Goal: Navigation & Orientation: Understand site structure

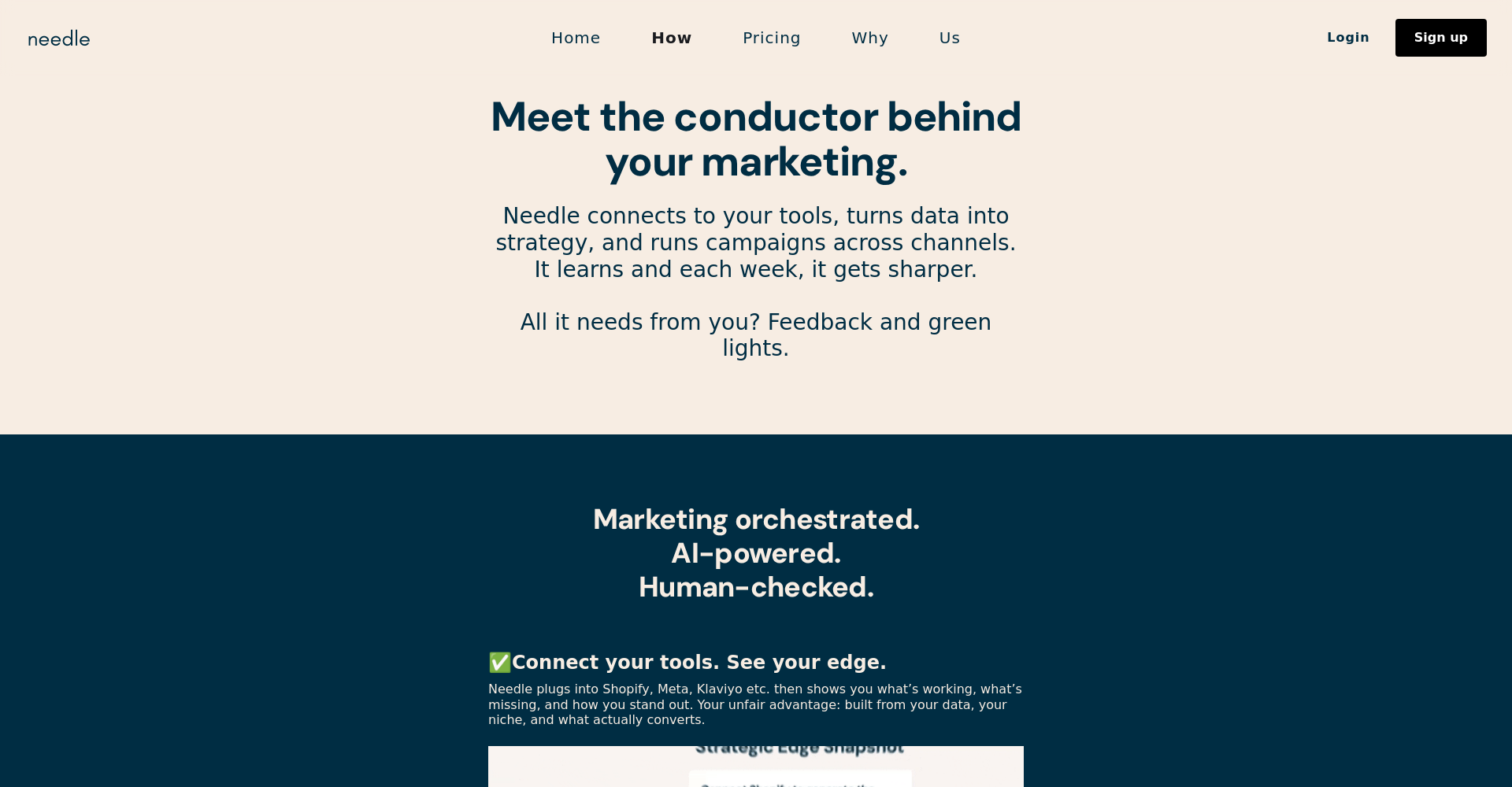
click at [755, 36] on link "Pricing" at bounding box center [772, 37] width 108 height 33
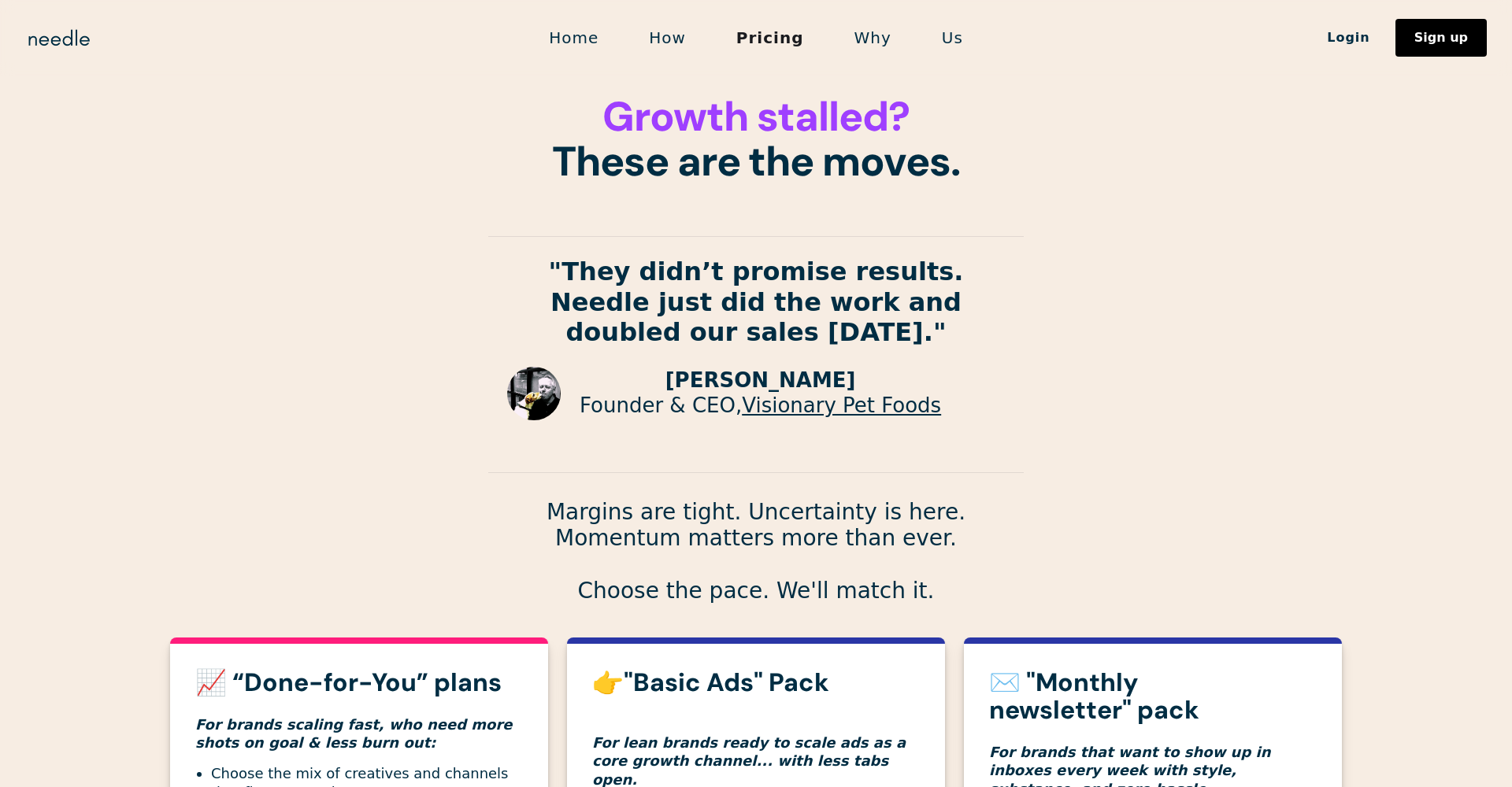
click at [867, 52] on link "Why" at bounding box center [872, 37] width 87 height 33
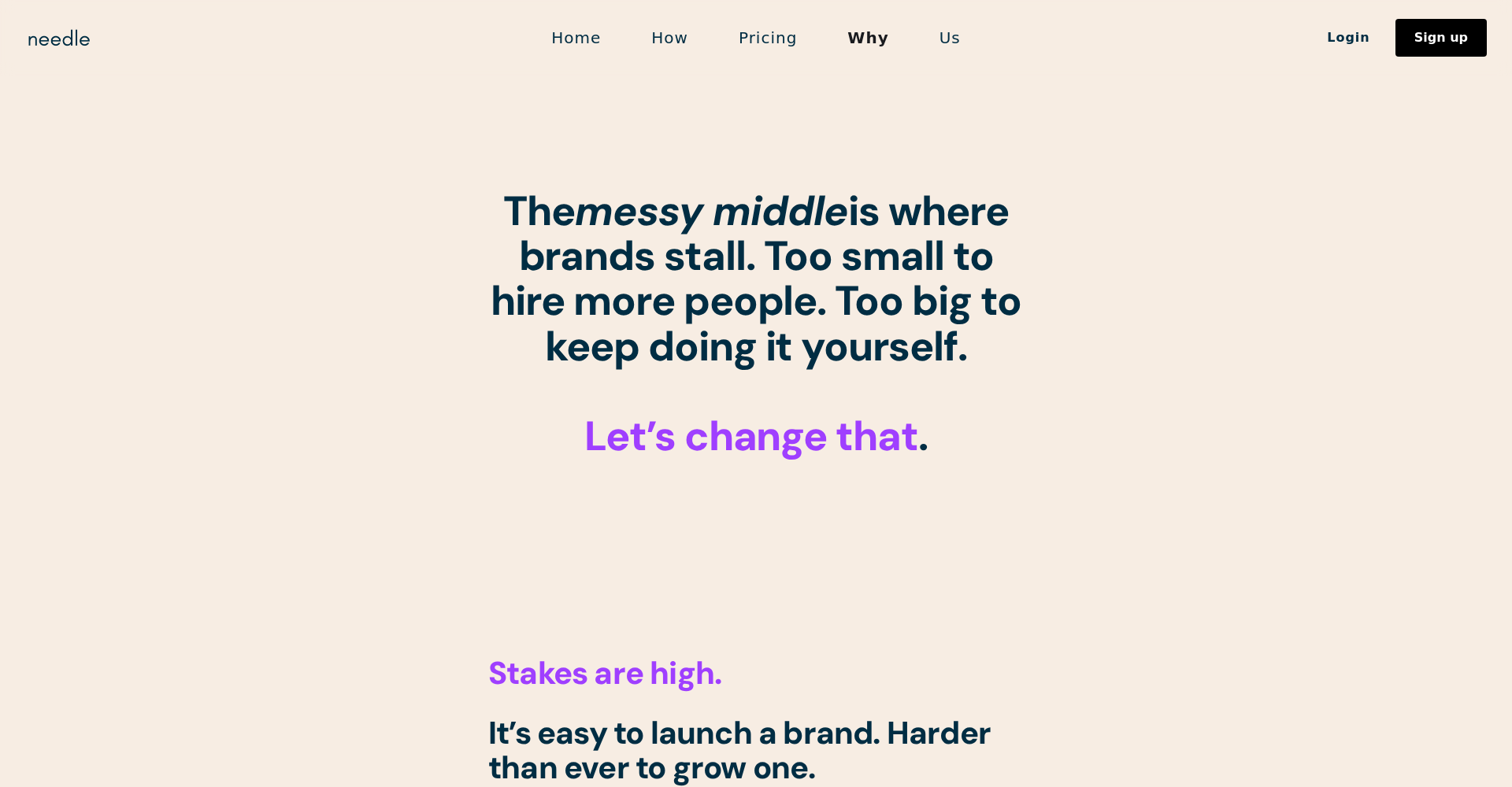
click at [934, 40] on link "Us" at bounding box center [949, 37] width 71 height 33
